Goal: Task Accomplishment & Management: Complete application form

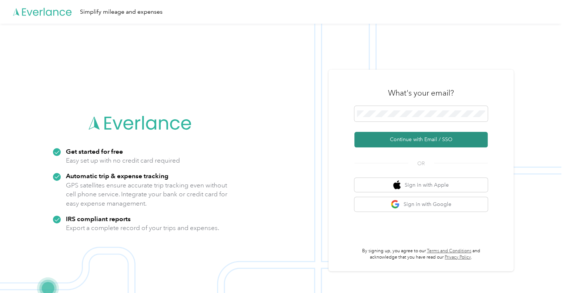
click at [422, 140] on button "Continue with Email / SSO" at bounding box center [421, 140] width 133 height 16
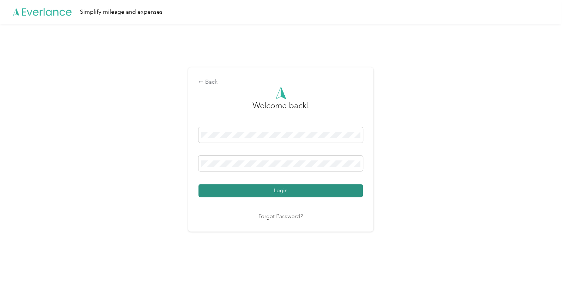
click at [285, 190] on button "Login" at bounding box center [281, 190] width 164 height 13
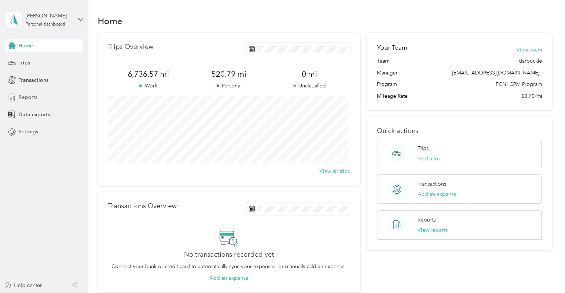
click at [28, 96] on span "Reports" at bounding box center [28, 97] width 19 height 8
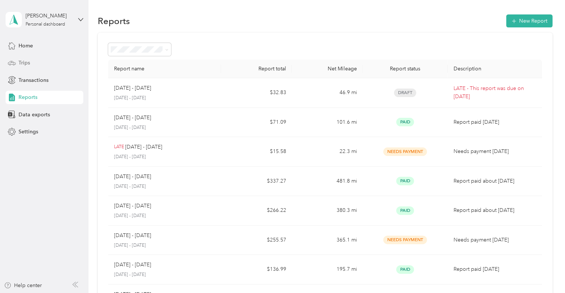
click at [25, 60] on span "Trips" at bounding box center [24, 63] width 11 height 8
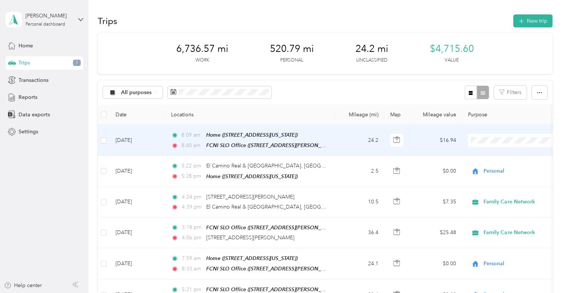
click at [136, 137] on td "[DATE]" at bounding box center [138, 140] width 56 height 31
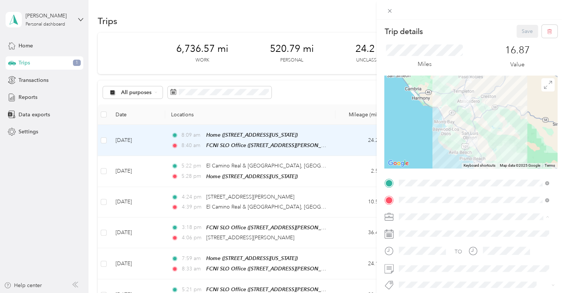
click at [410, 242] on span "Personal" at bounding box center [412, 243] width 20 height 6
click at [524, 32] on button "Save" at bounding box center [527, 31] width 21 height 13
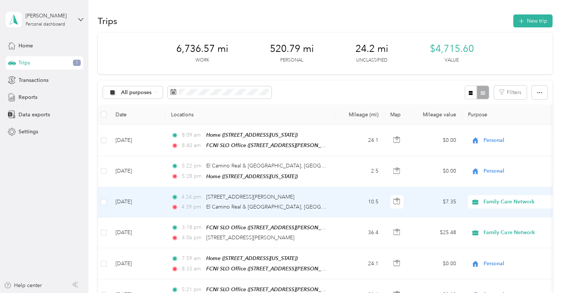
click at [126, 199] on td "[DATE]" at bounding box center [138, 202] width 56 height 30
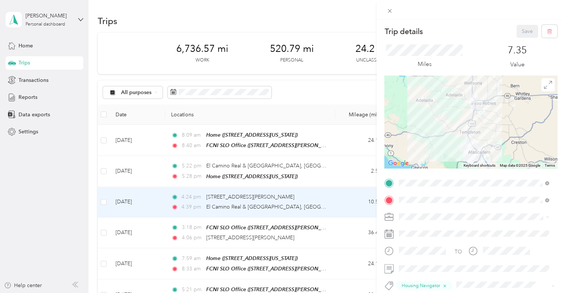
click at [451, 173] on span "[STREET_ADDRESS][US_STATE]" at bounding box center [450, 175] width 74 height 6
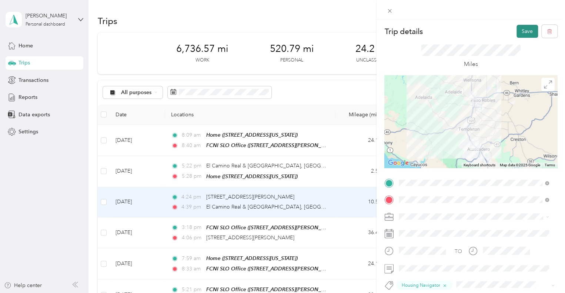
click at [521, 29] on button "Save" at bounding box center [527, 31] width 21 height 13
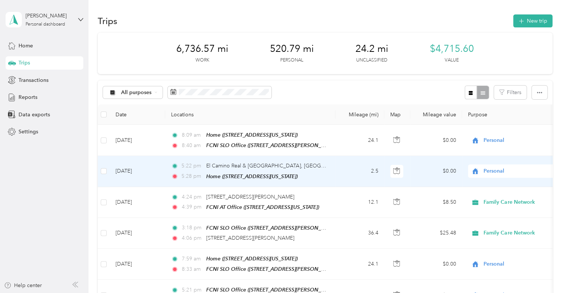
click at [135, 169] on td "[DATE]" at bounding box center [138, 171] width 56 height 31
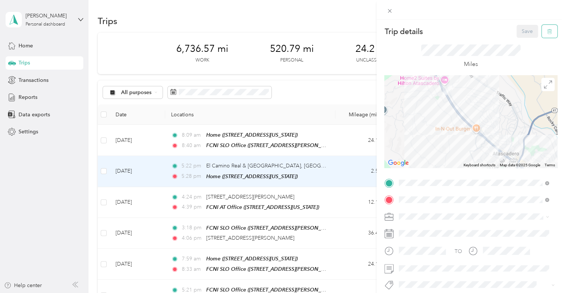
click at [547, 31] on icon "button" at bounding box center [549, 31] width 5 height 5
click at [519, 40] on button "Yes" at bounding box center [522, 40] width 14 height 12
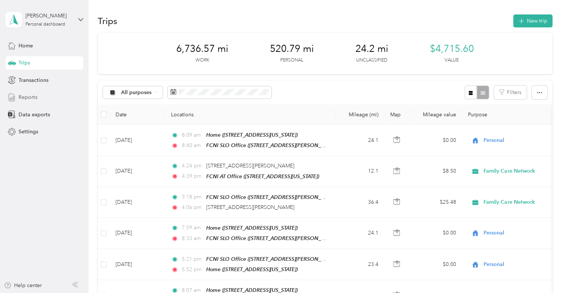
click at [23, 97] on span "Reports" at bounding box center [28, 97] width 19 height 8
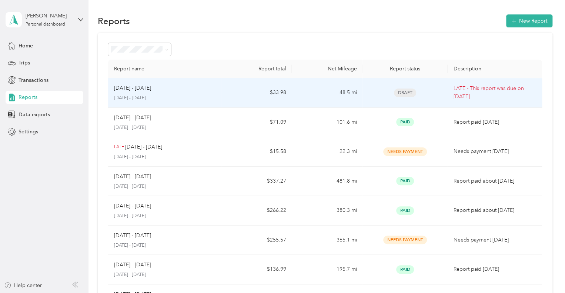
click at [128, 86] on p "[DATE] - [DATE]" at bounding box center [132, 88] width 37 height 8
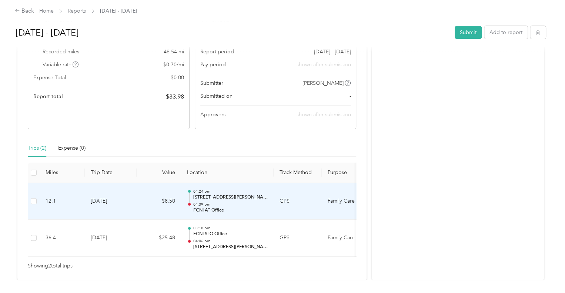
scroll to position [80, 0]
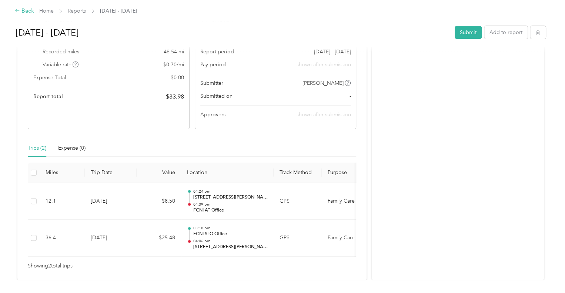
click at [29, 11] on div "Back" at bounding box center [24, 11] width 19 height 9
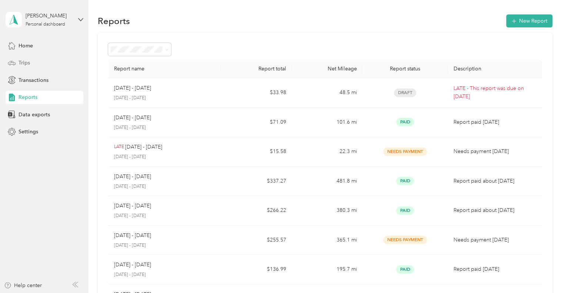
click at [27, 65] on span "Trips" at bounding box center [24, 63] width 11 height 8
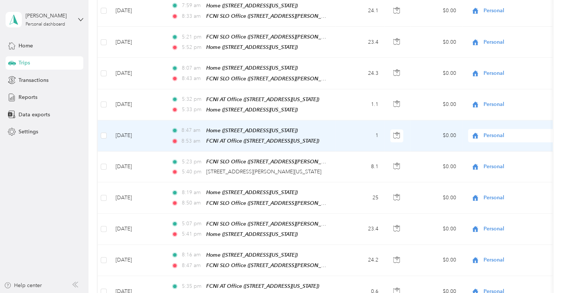
scroll to position [148, 0]
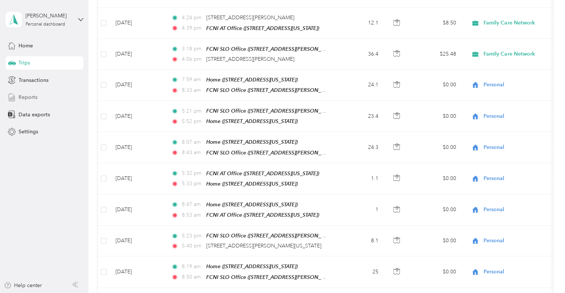
click at [23, 94] on span "Reports" at bounding box center [28, 97] width 19 height 8
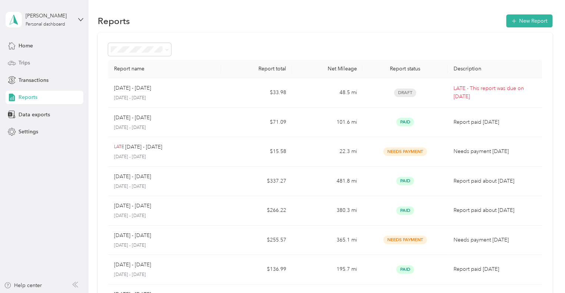
click at [23, 61] on span "Trips" at bounding box center [24, 63] width 11 height 8
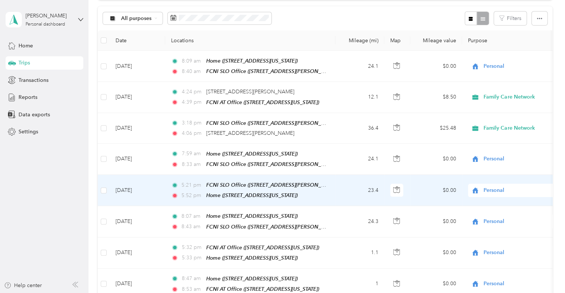
scroll to position [74, 0]
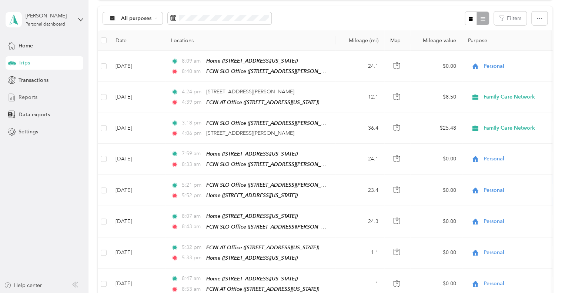
click at [24, 99] on span "Reports" at bounding box center [28, 97] width 19 height 8
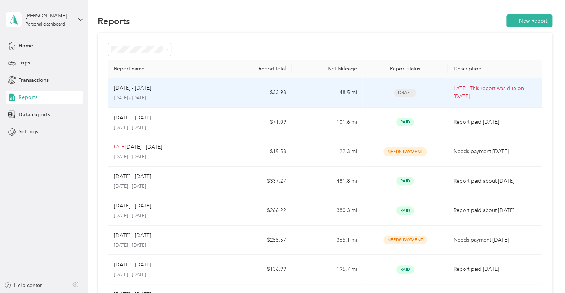
click at [135, 90] on p "[DATE] - [DATE]" at bounding box center [132, 88] width 37 height 8
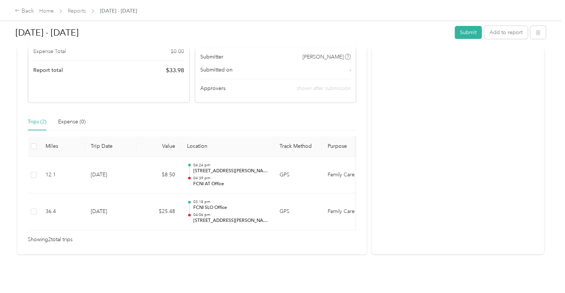
scroll to position [111, 0]
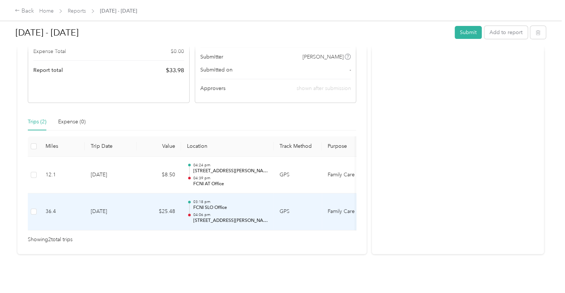
click at [105, 206] on td "[DATE]" at bounding box center [111, 211] width 52 height 37
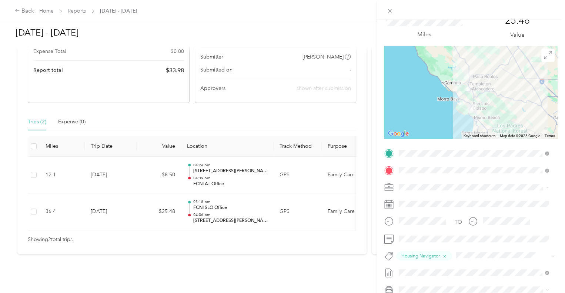
scroll to position [0, 0]
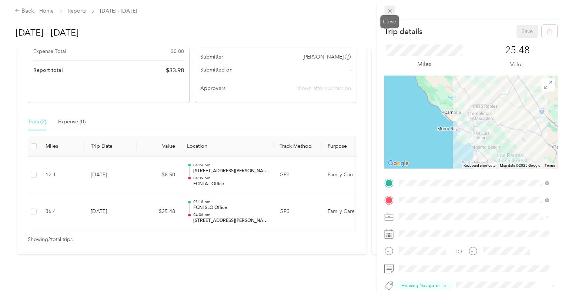
click at [389, 11] on icon at bounding box center [390, 11] width 4 height 4
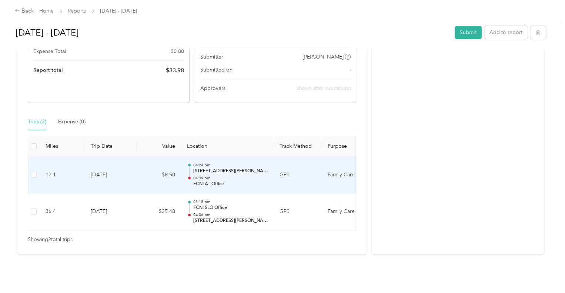
click at [106, 167] on td "[DATE]" at bounding box center [111, 175] width 52 height 37
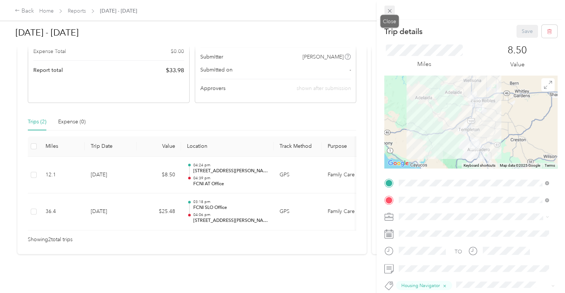
click at [388, 13] on icon at bounding box center [390, 11] width 6 height 6
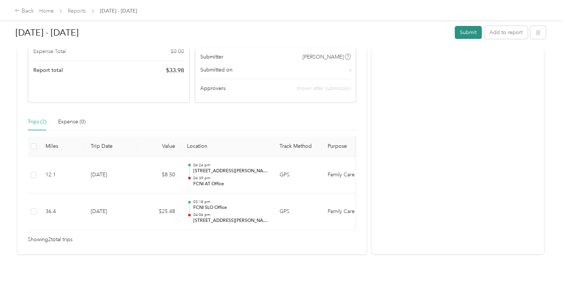
click at [465, 34] on button "Submit" at bounding box center [468, 32] width 27 height 13
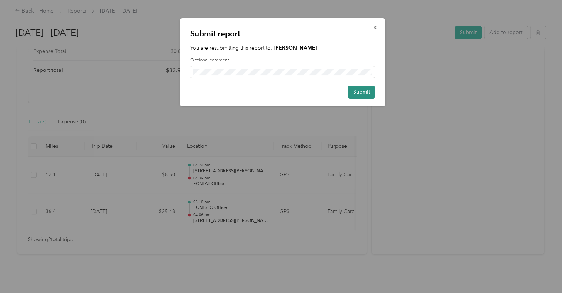
click at [360, 90] on button "Submit" at bounding box center [361, 92] width 27 height 13
